Goal: Check status: Check status

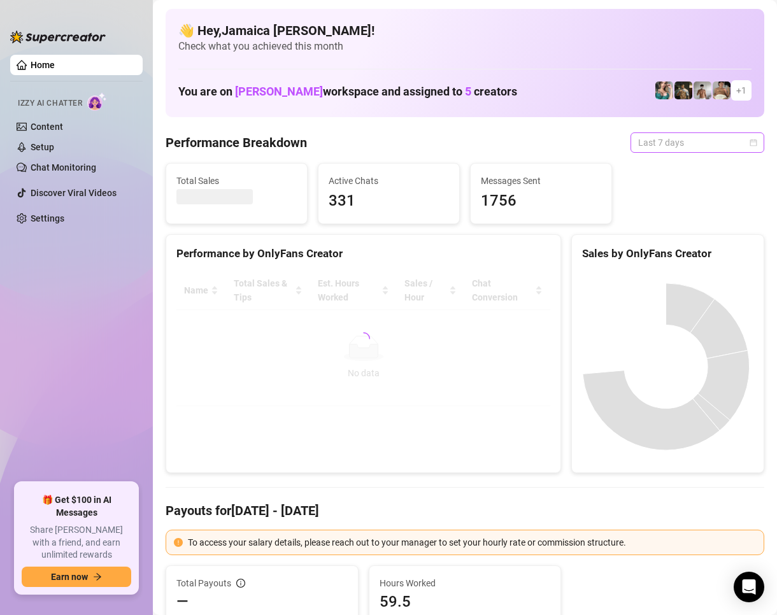
click at [664, 134] on span "Last 7 days" at bounding box center [697, 142] width 119 height 19
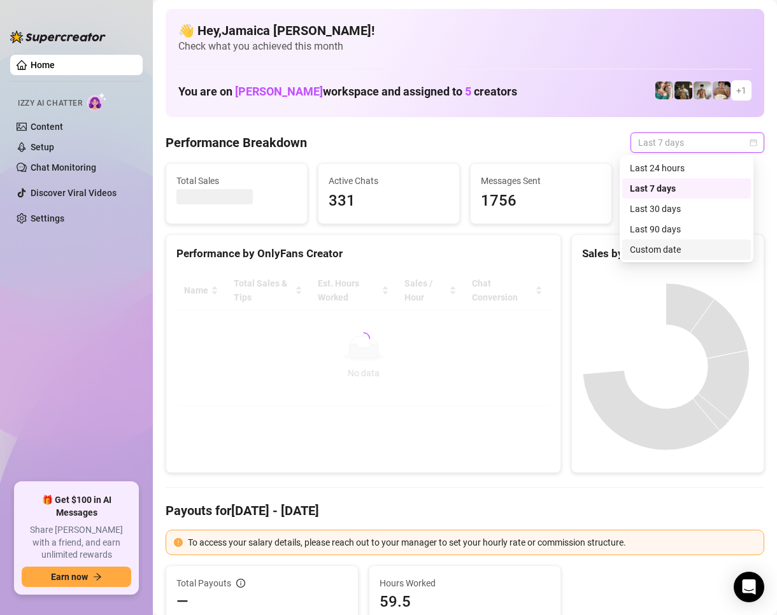
click at [677, 247] on div "Custom date" at bounding box center [686, 250] width 113 height 14
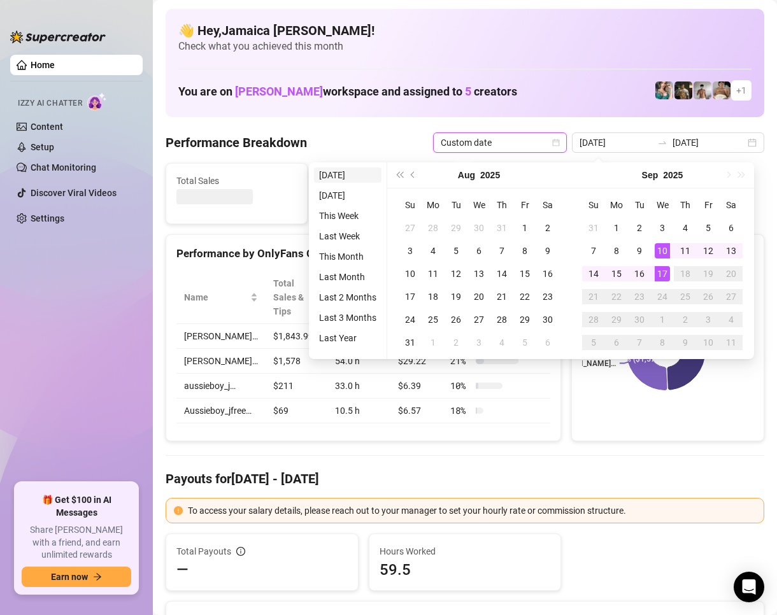
type input "[DATE]"
click at [323, 178] on li "[DATE]" at bounding box center [348, 175] width 68 height 15
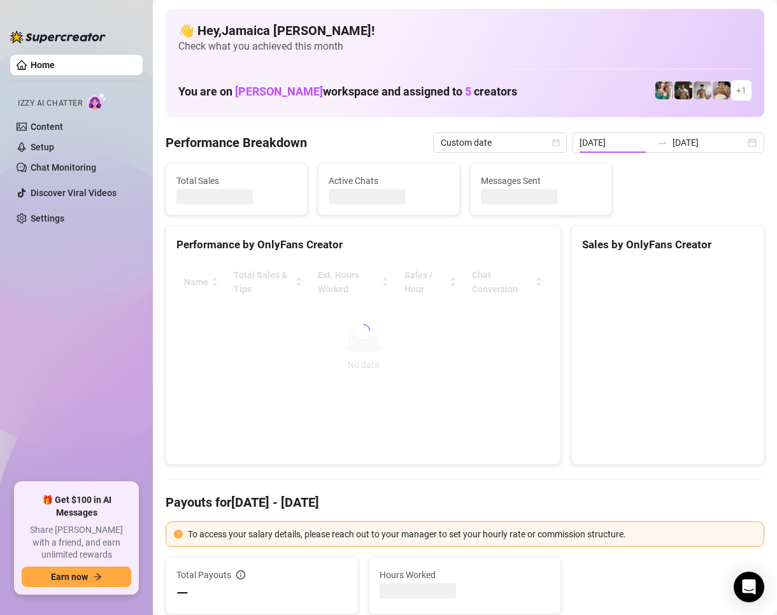
type input "[DATE]"
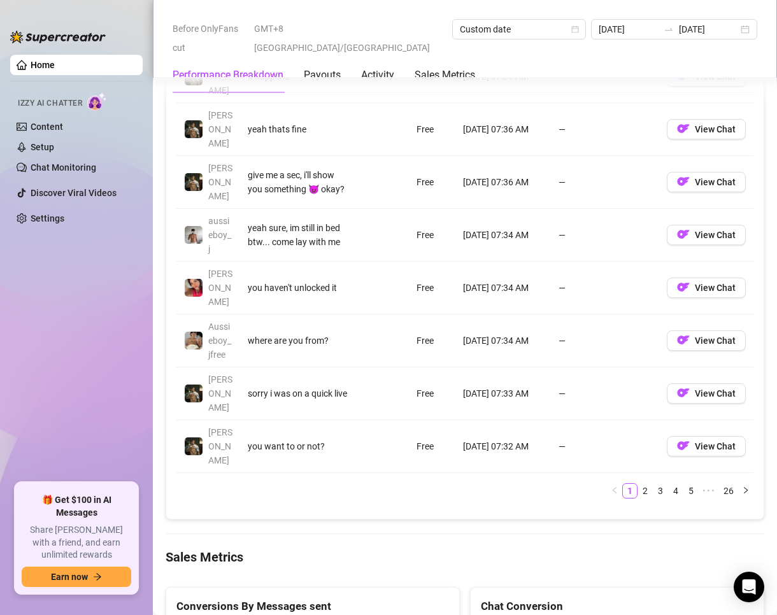
scroll to position [1529, 0]
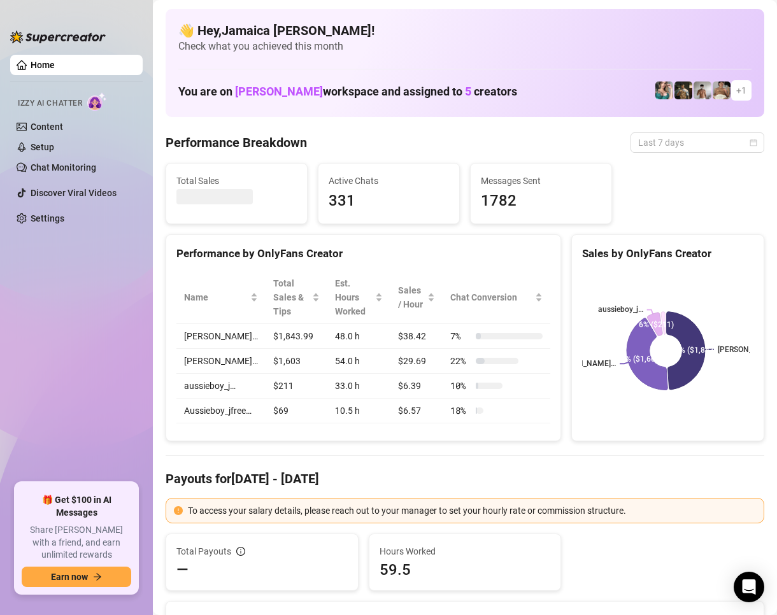
drag, startPoint x: 629, startPoint y: 140, endPoint x: 494, endPoint y: 266, distance: 185.3
click at [638, 142] on span "Last 7 days" at bounding box center [697, 142] width 119 height 19
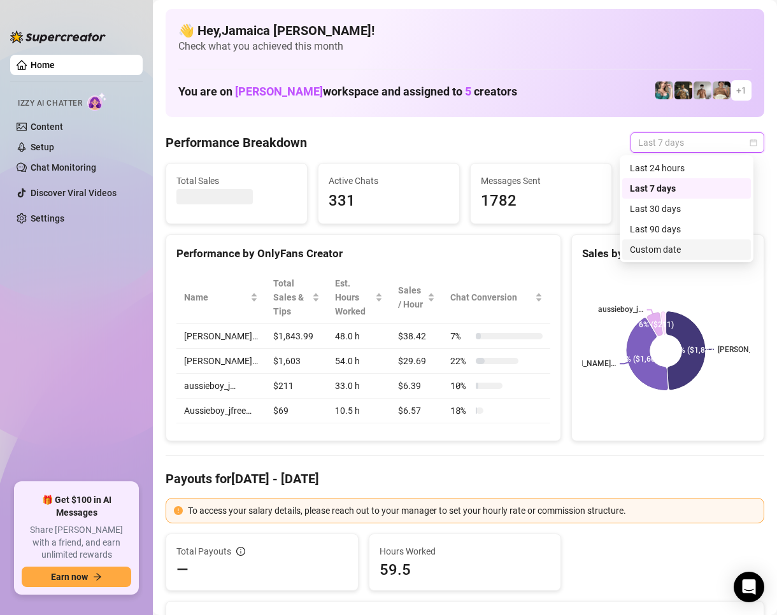
click at [636, 247] on div "Custom date" at bounding box center [686, 250] width 113 height 14
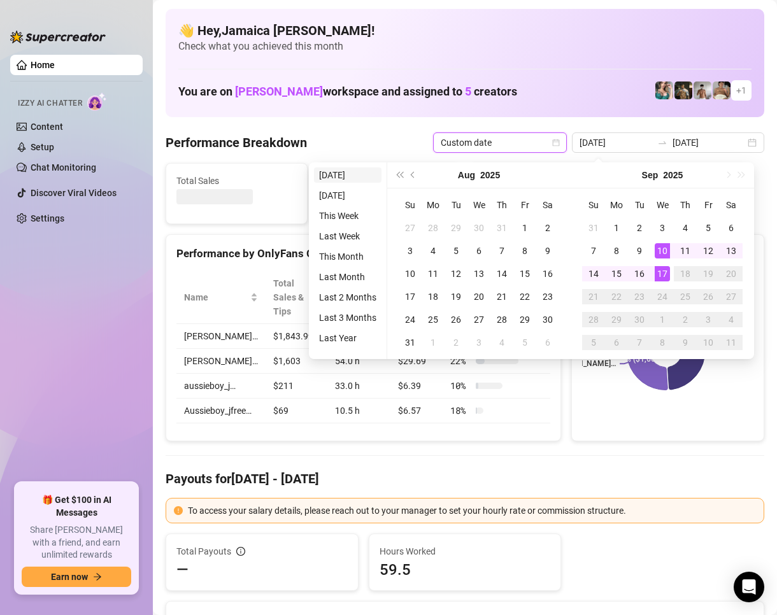
type input "[DATE]"
drag, startPoint x: 352, startPoint y: 176, endPoint x: 498, endPoint y: 275, distance: 176.5
click at [352, 176] on li "[DATE]" at bounding box center [348, 175] width 68 height 15
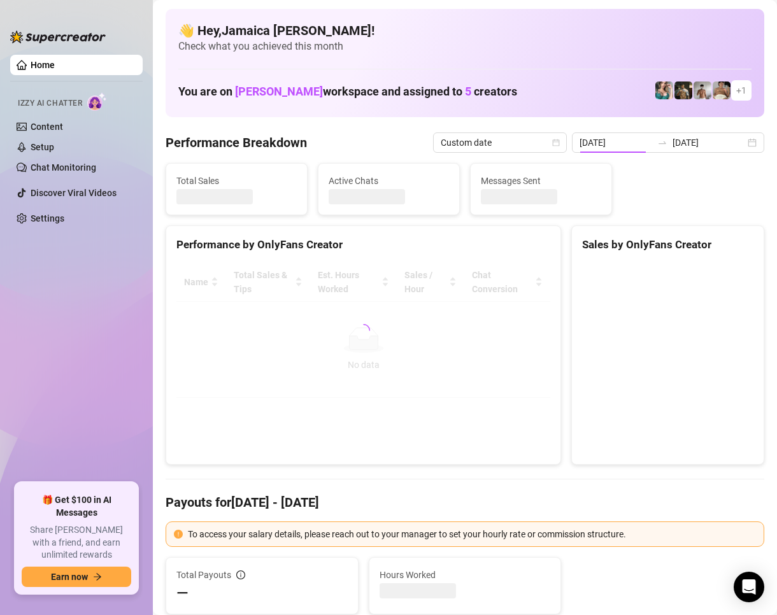
type input "[DATE]"
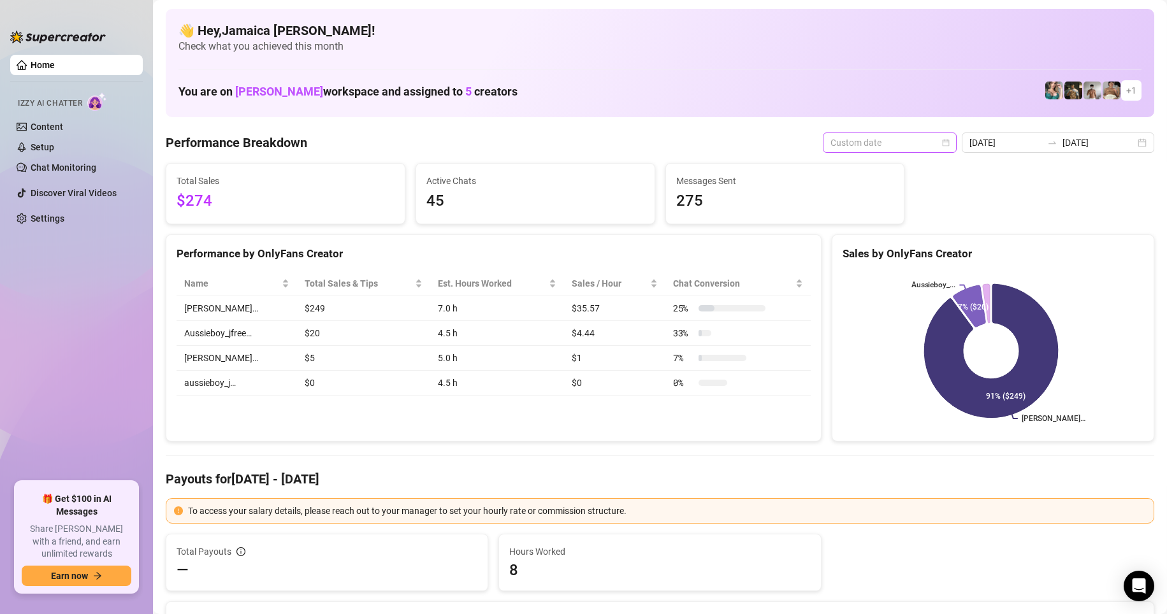
click at [777, 141] on span "Custom date" at bounding box center [889, 142] width 119 height 19
click at [777, 254] on div "Custom date" at bounding box center [892, 250] width 113 height 14
click at [777, 148] on input "[DATE]" at bounding box center [1005, 143] width 73 height 14
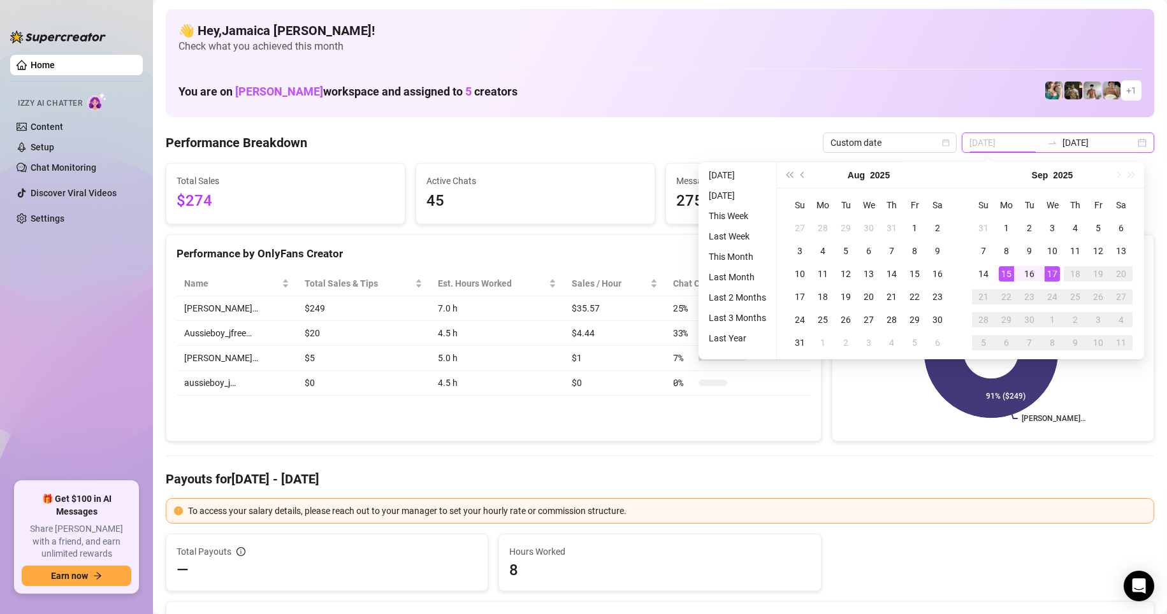
type input "[DATE]"
click at [777, 272] on div "17" at bounding box center [1051, 273] width 15 height 15
type input "[DATE]"
drag, startPoint x: 700, startPoint y: 143, endPoint x: 409, endPoint y: 133, distance: 291.4
click at [687, 147] on div "Performance Breakdown Custom date 2025-09-17 2025-09-17" at bounding box center [660, 143] width 988 height 20
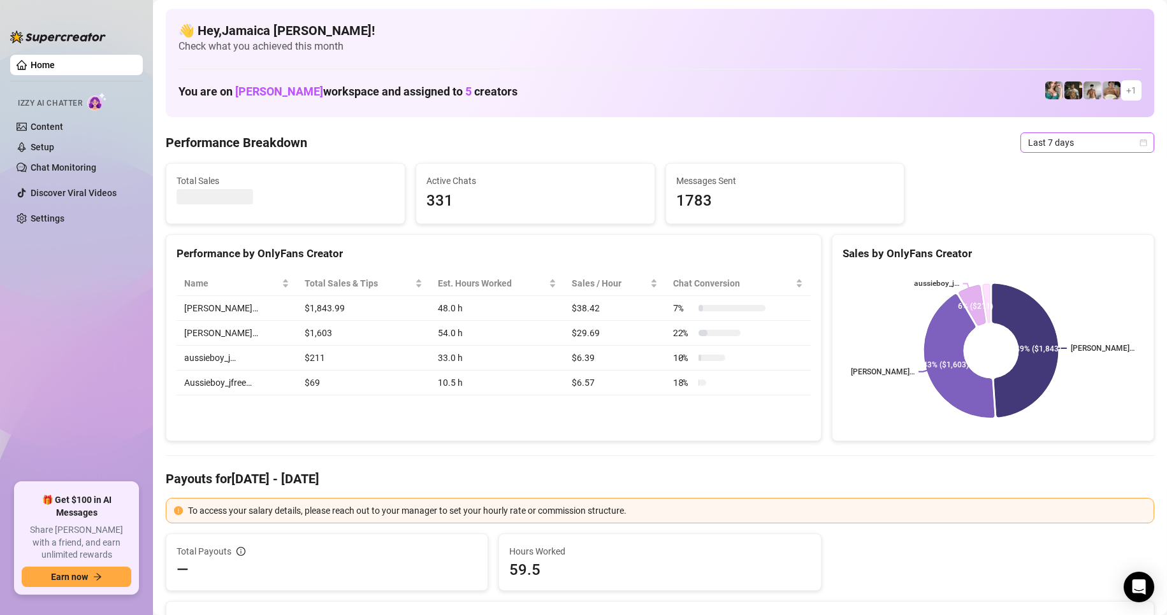
click at [1028, 144] on span "Last 7 days" at bounding box center [1087, 142] width 119 height 19
click at [1044, 250] on div "Custom date" at bounding box center [1075, 250] width 113 height 14
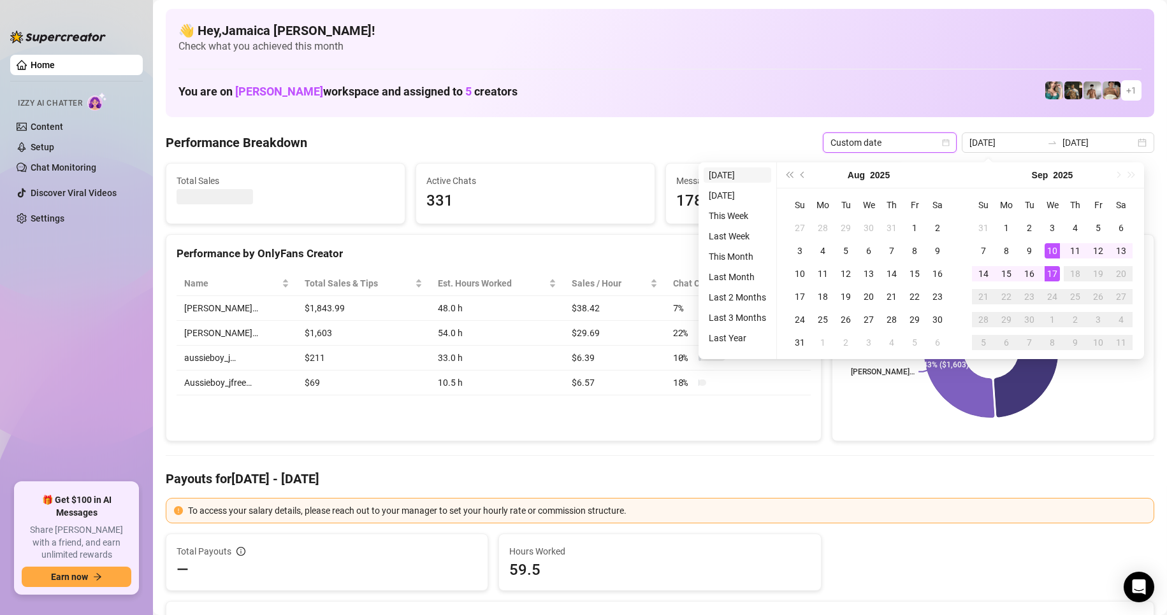
type input "[DATE]"
drag, startPoint x: 723, startPoint y: 173, endPoint x: 854, endPoint y: 216, distance: 137.6
click at [723, 173] on li "[DATE]" at bounding box center [737, 175] width 68 height 15
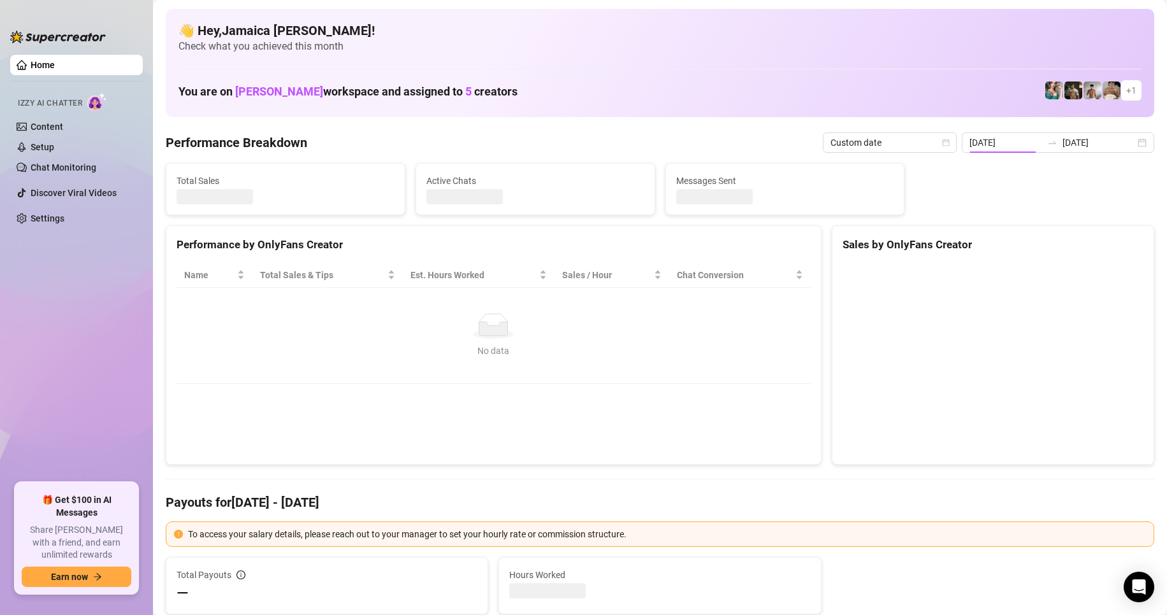
type input "[DATE]"
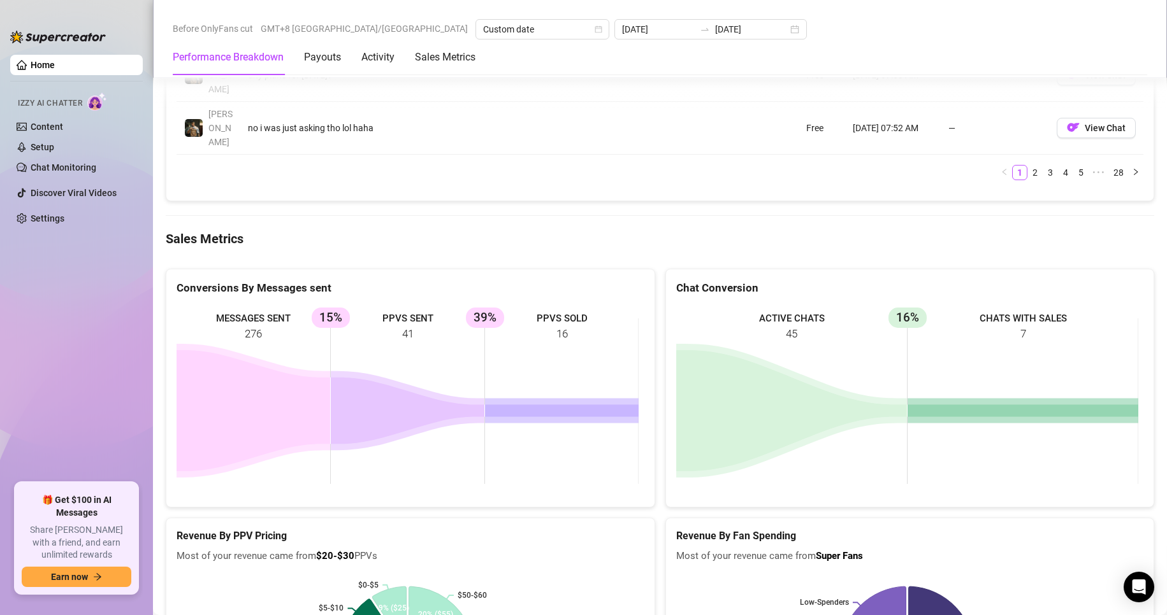
scroll to position [1656, 0]
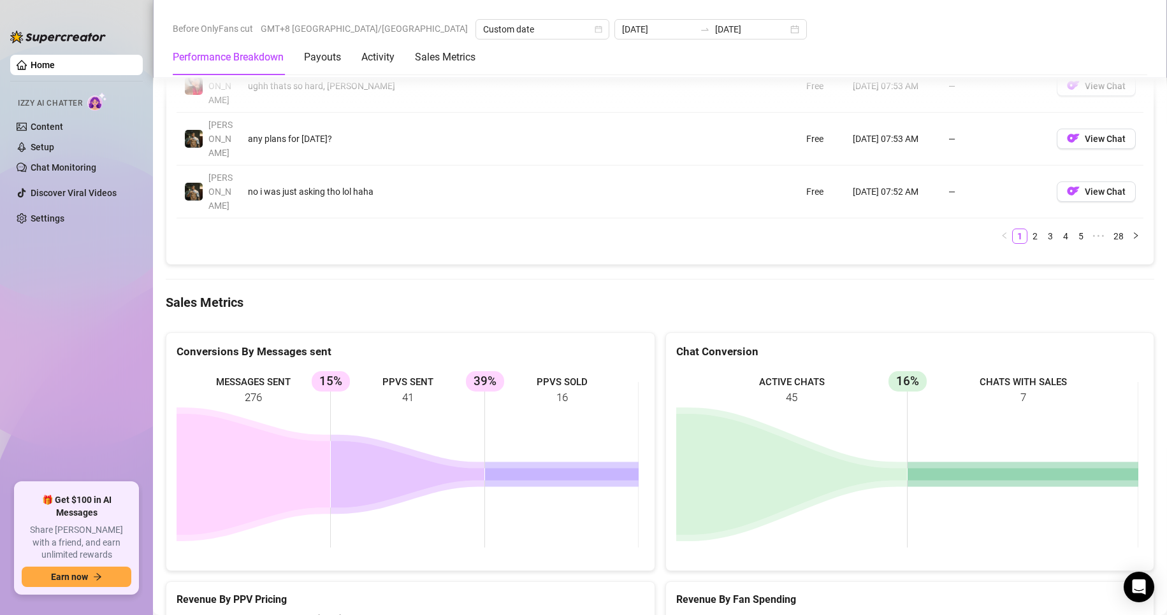
click at [1060, 31] on div "Before OnlyFans cut GMT+8 Asia/Taipei Custom date 2025-09-17 2025-09-17" at bounding box center [660, 29] width 974 height 20
